Goal: Check status: Check status

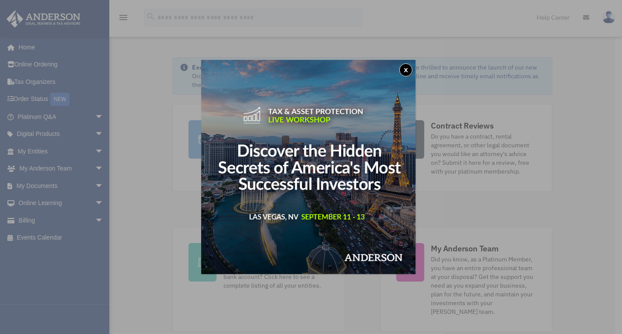
click at [410, 72] on button "x" at bounding box center [405, 69] width 13 height 13
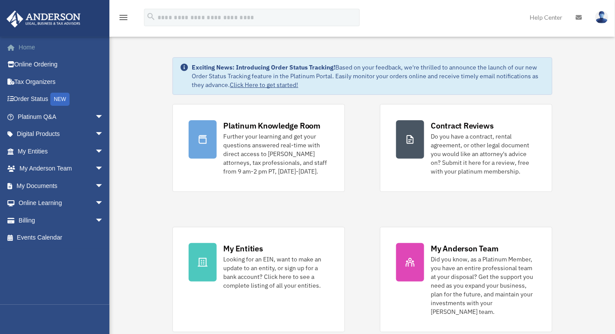
click at [22, 51] on link "Home" at bounding box center [61, 48] width 111 height 18
click at [25, 224] on link "Billing arrow_drop_down" at bounding box center [61, 221] width 111 height 18
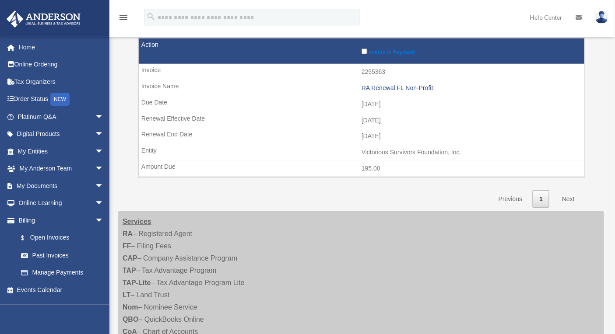
scroll to position [36, 0]
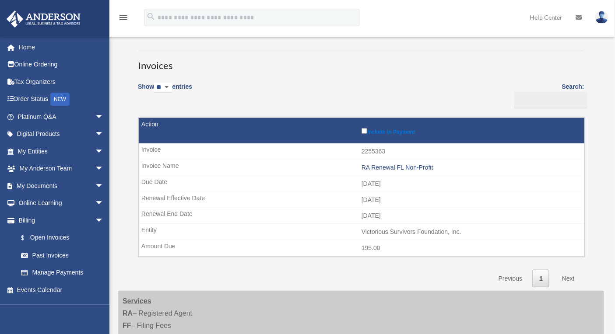
drag, startPoint x: 396, startPoint y: 183, endPoint x: 330, endPoint y: 183, distance: 65.2
click at [330, 183] on td "2025-10-11" at bounding box center [361, 184] width 445 height 17
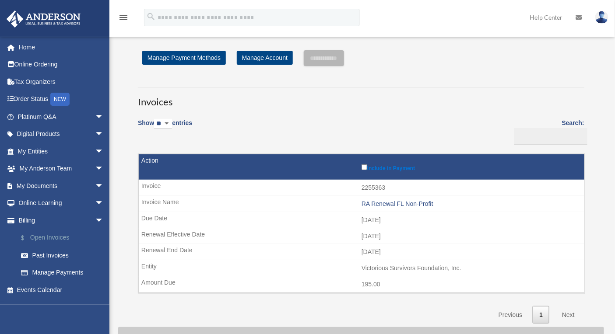
click at [52, 236] on link "$ Open Invoices" at bounding box center [64, 238] width 105 height 18
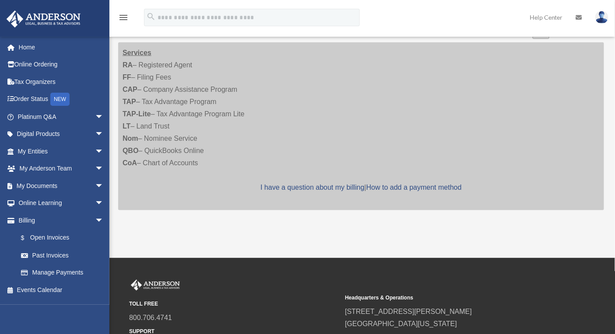
scroll to position [369, 0]
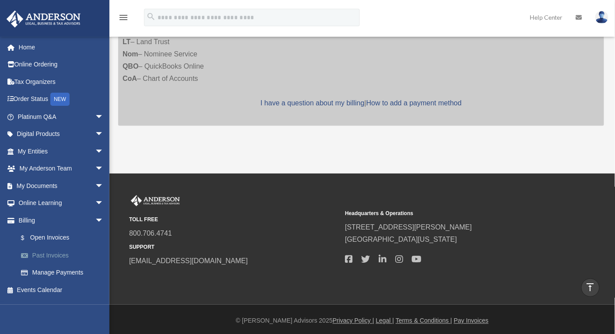
click at [56, 259] on link "Past Invoices" at bounding box center [64, 256] width 105 height 18
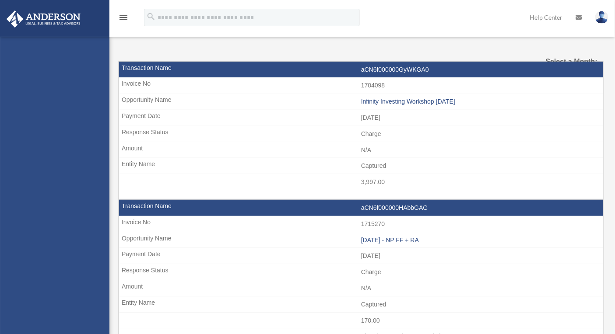
select select
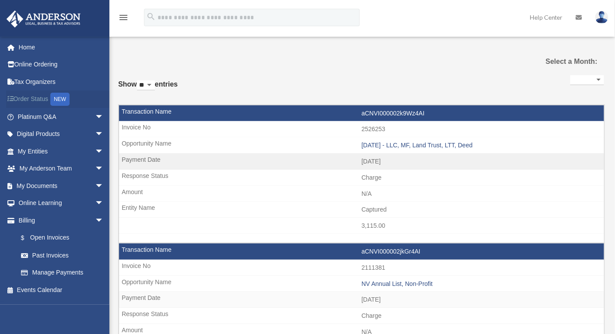
click at [21, 99] on link "Order Status NEW" at bounding box center [61, 100] width 111 height 18
